Goal: Information Seeking & Learning: Learn about a topic

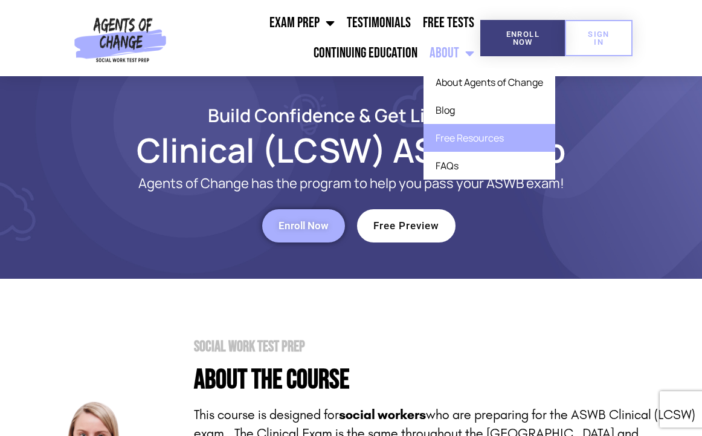
click at [472, 140] on link "Free Resources" at bounding box center [489, 138] width 132 height 28
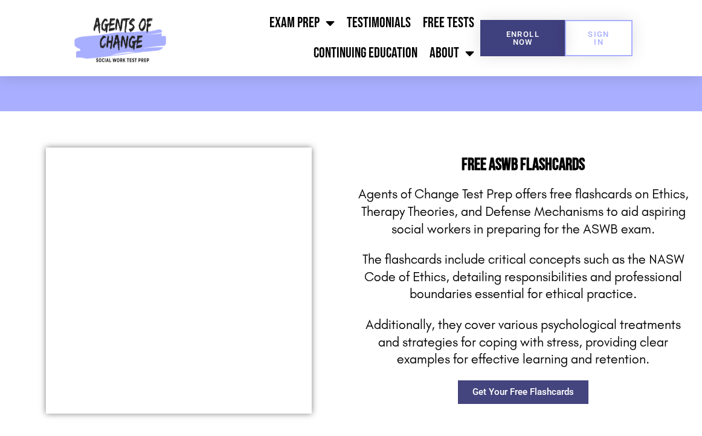
scroll to position [1649, 0]
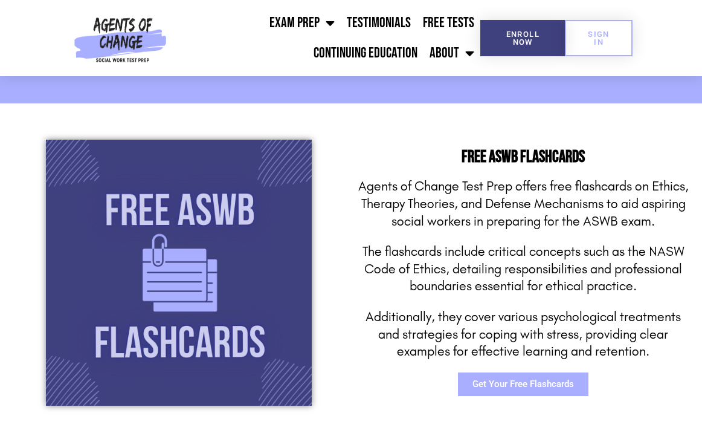
click at [487, 382] on span "Get Your Free Flashcards" at bounding box center [522, 383] width 101 height 9
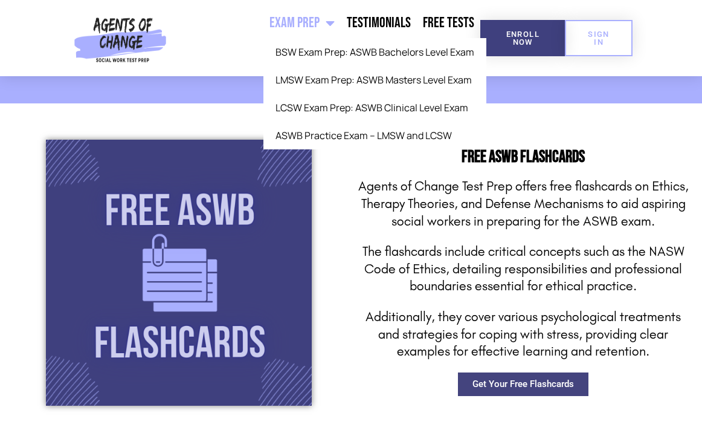
click at [301, 21] on link "Exam Prep" at bounding box center [301, 23] width 77 height 30
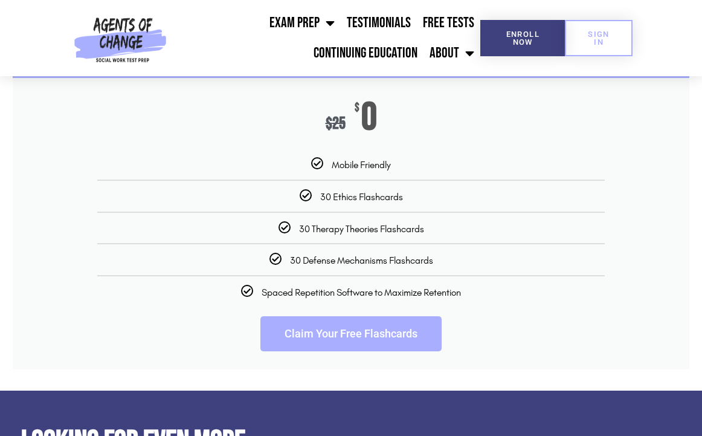
scroll to position [1913, 0]
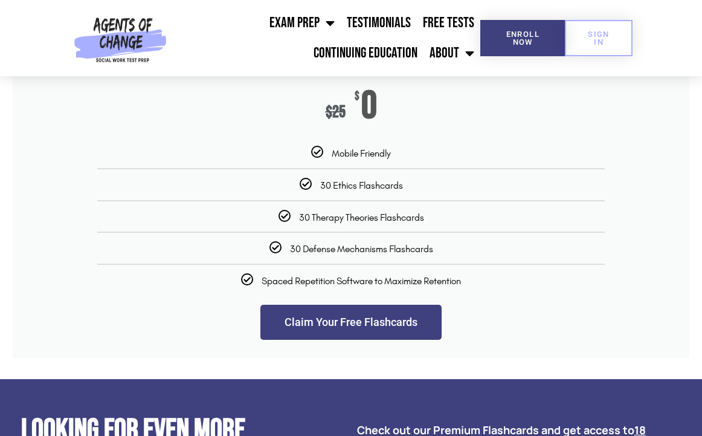
click at [342, 335] on link "Claim Your Free Flashcards" at bounding box center [350, 321] width 181 height 35
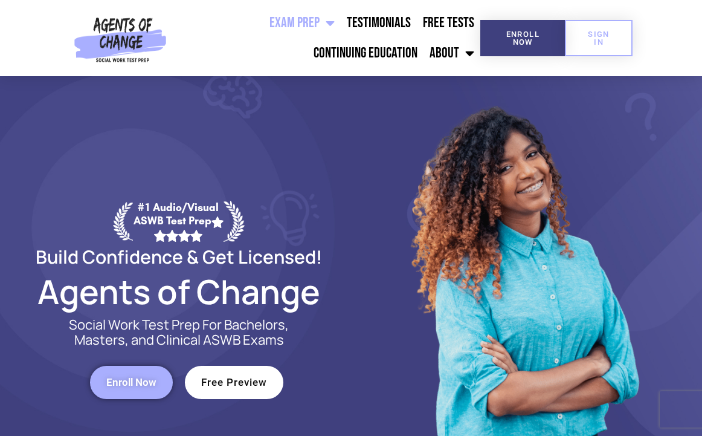
click at [135, 377] on span "Enroll Now" at bounding box center [131, 382] width 50 height 10
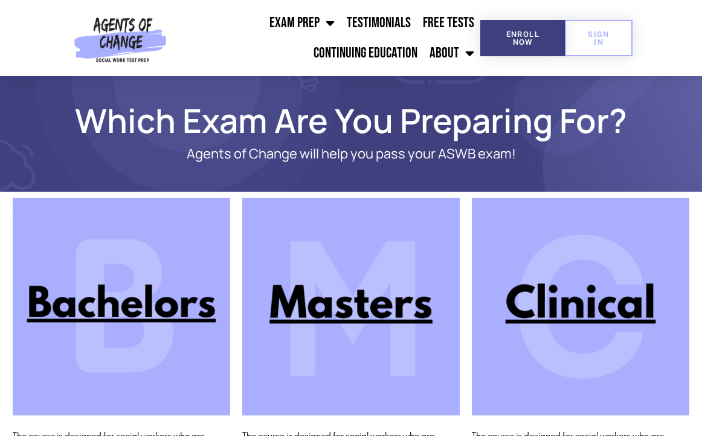
click at [555, 309] on img at bounding box center [580, 306] width 217 height 217
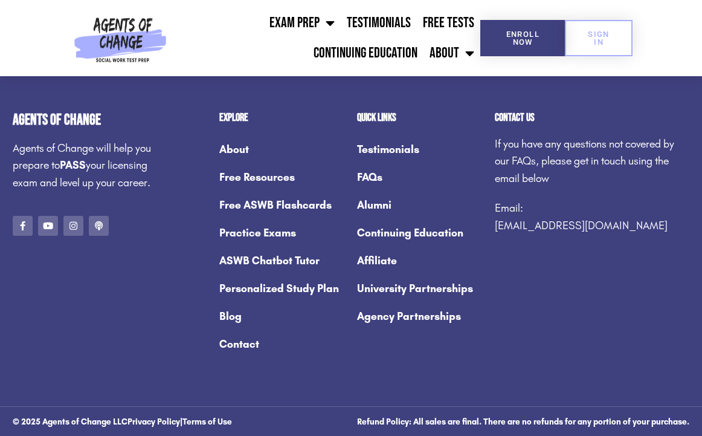
scroll to position [1759, 0]
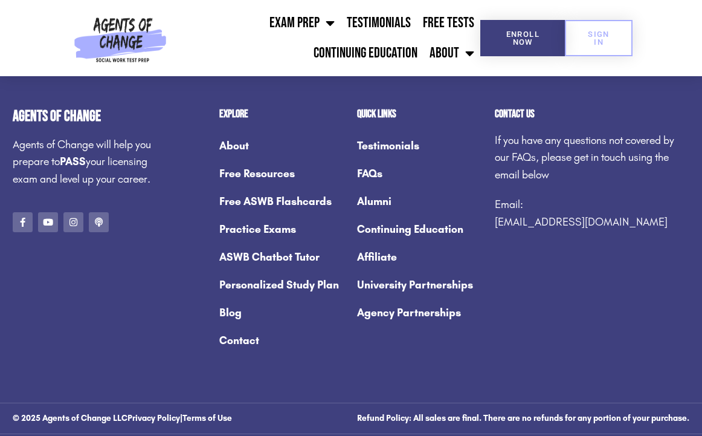
click at [259, 286] on link "Personalized Study Plan" at bounding box center [282, 285] width 126 height 28
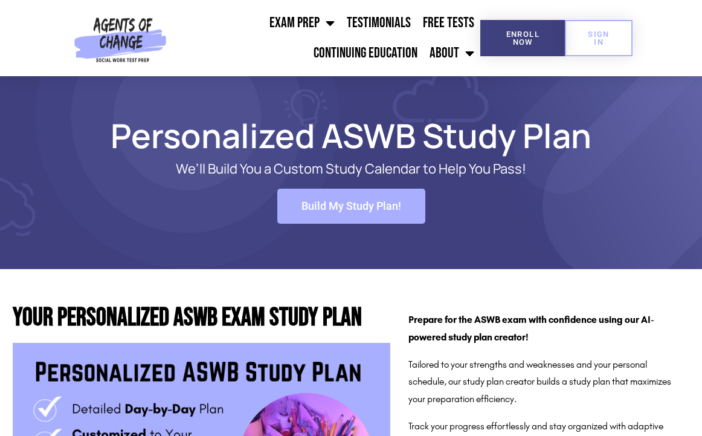
click at [331, 207] on span "Build My Study Plan!" at bounding box center [351, 206] width 100 height 11
